Goal: Entertainment & Leisure: Consume media (video, audio)

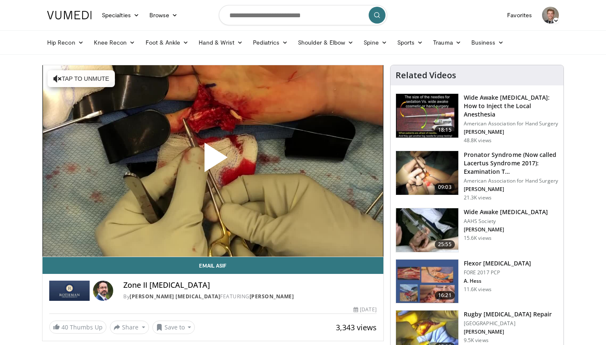
click at [213, 161] on span "Video Player" at bounding box center [213, 161] width 0 height 0
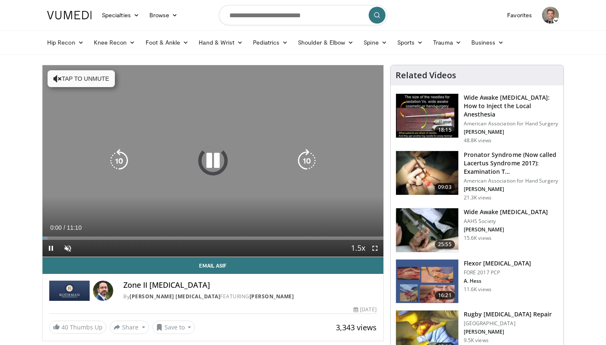
click at [82, 78] on button "Tap to unmute" at bounding box center [81, 78] width 67 height 17
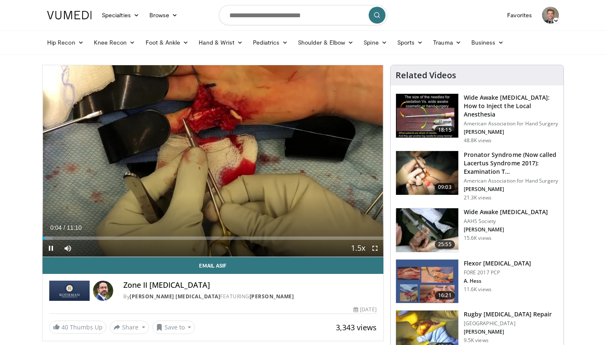
click at [375, 250] on span "Video Player" at bounding box center [375, 248] width 17 height 17
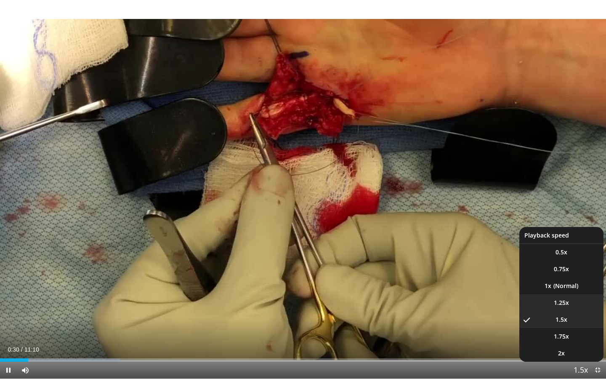
click at [572, 302] on li "1.25x" at bounding box center [562, 302] width 84 height 17
